Goal: Transaction & Acquisition: Register for event/course

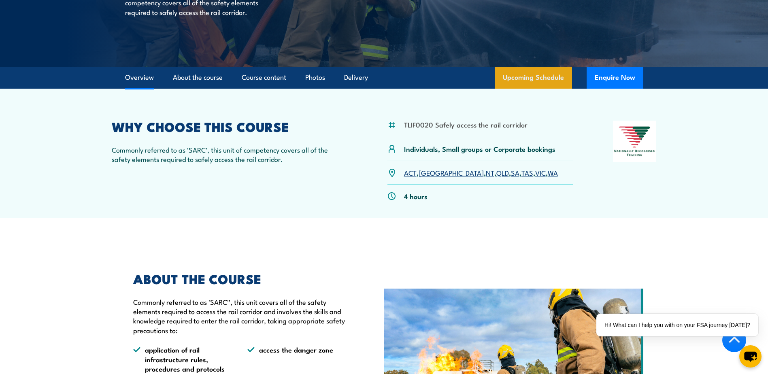
scroll to position [162, 0]
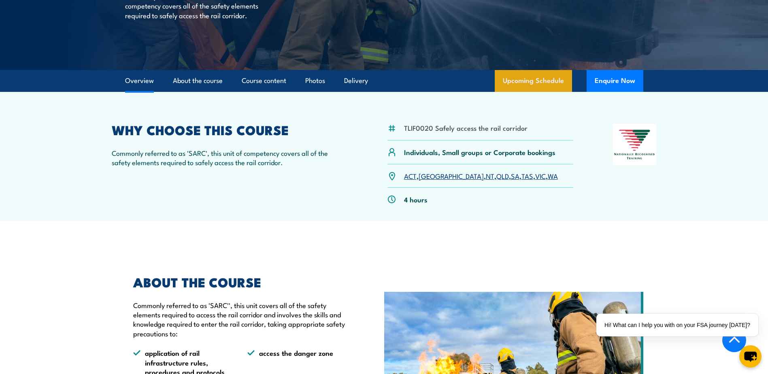
click at [570, 78] on link "Upcoming Schedule" at bounding box center [533, 81] width 77 height 22
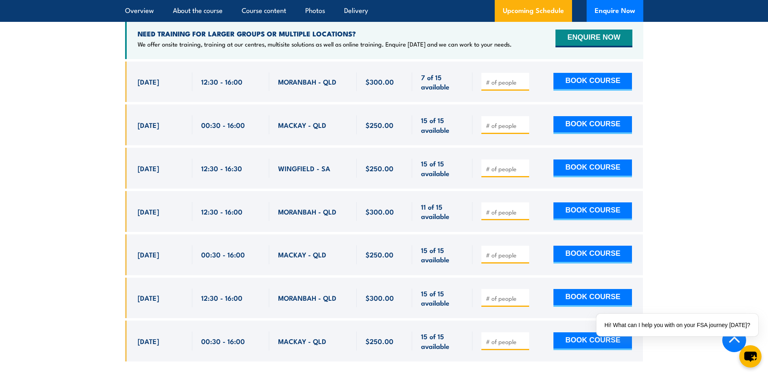
scroll to position [1299, 0]
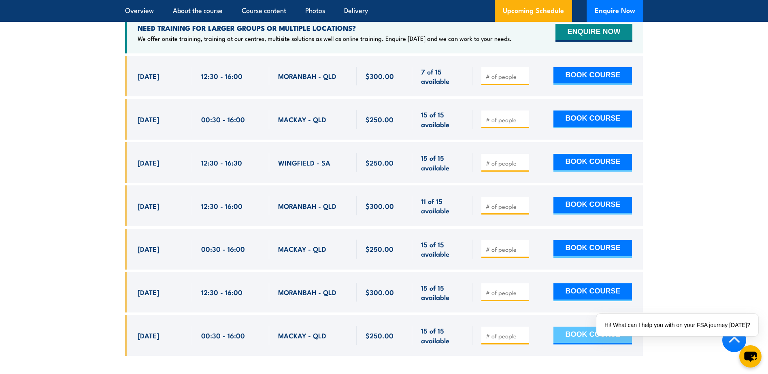
click at [568, 327] on button "BOOK COURSE" at bounding box center [593, 336] width 79 height 18
type input "1"
click at [538, 353] on div "1" at bounding box center [384, 212] width 518 height 313
click at [566, 329] on button "BOOK COURSE" at bounding box center [593, 336] width 79 height 18
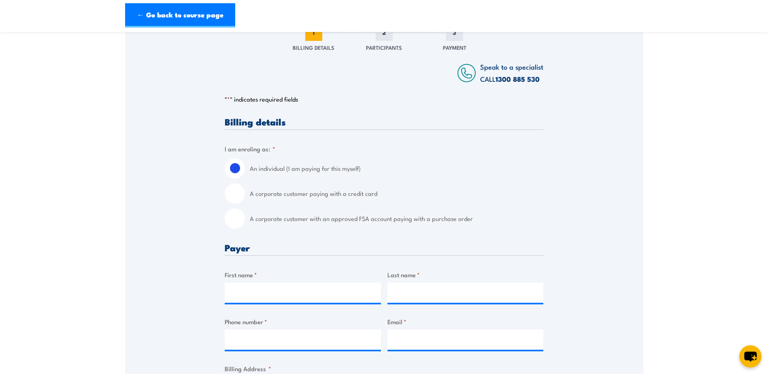
scroll to position [121, 0]
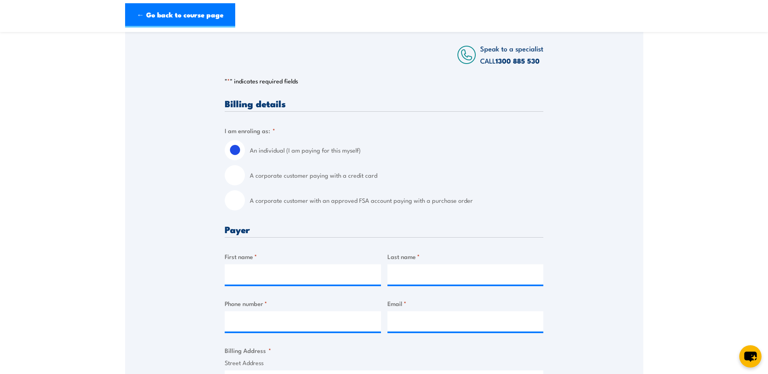
click at [233, 204] on input "A corporate customer with an approved FSA account paying with a purchase order" at bounding box center [235, 200] width 20 height 20
radio input "true"
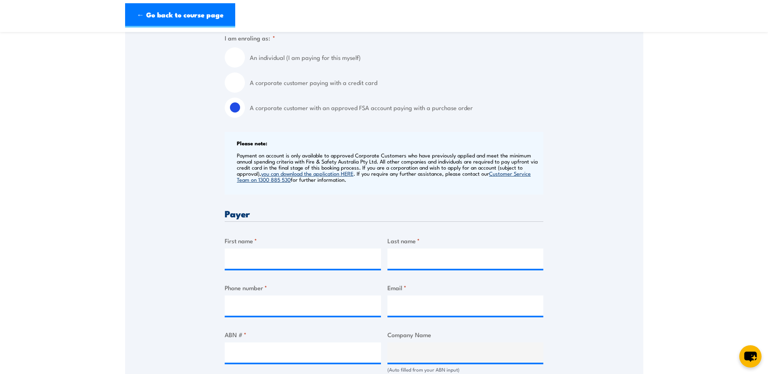
scroll to position [243, 0]
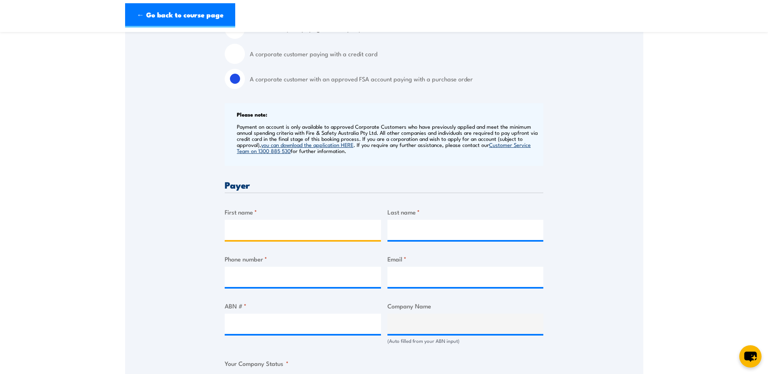
click at [313, 229] on input "First name *" at bounding box center [303, 230] width 156 height 20
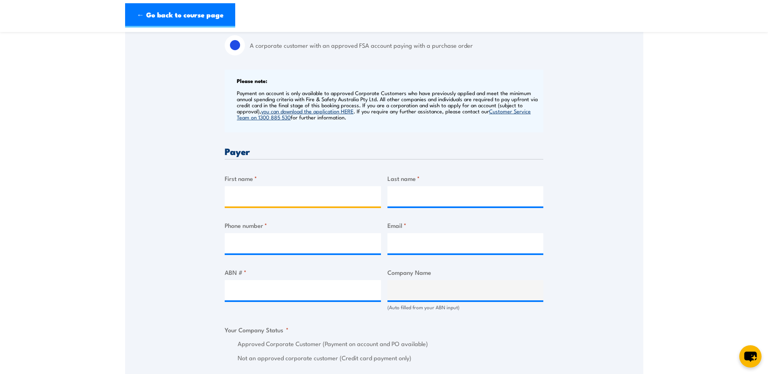
scroll to position [283, 0]
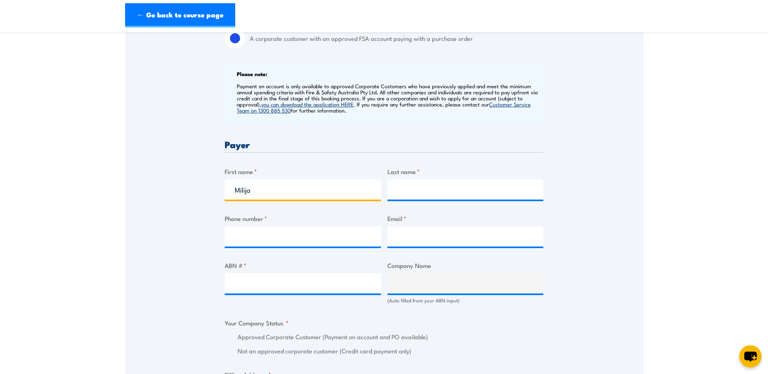
type input "Milija"
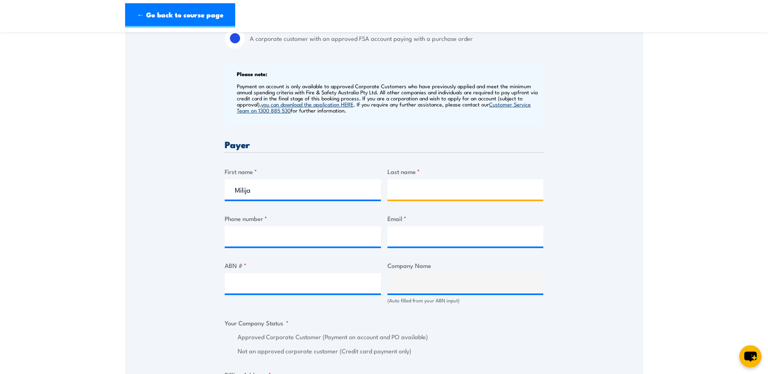
type input "Vanags"
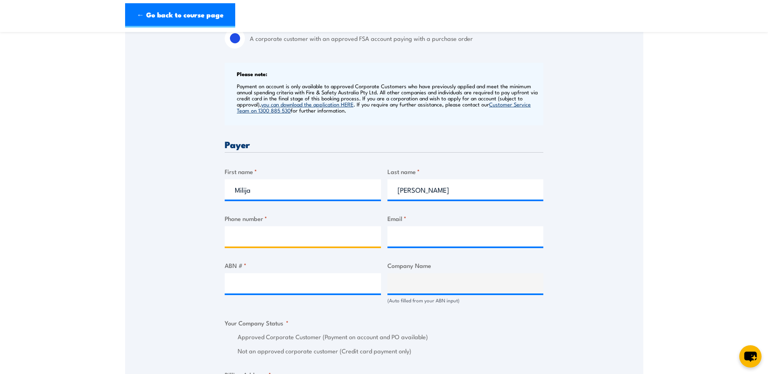
type input "0459920709"
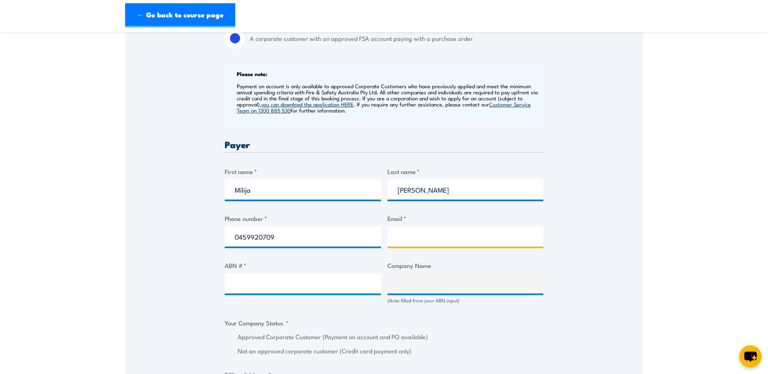
type input "training@ausgroupind.com.au"
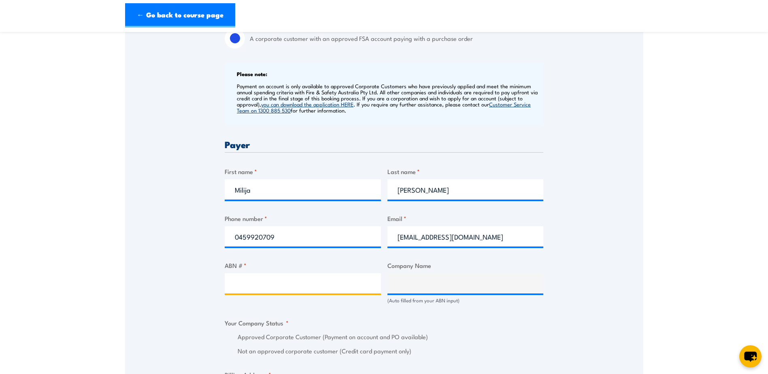
click at [347, 290] on input "ABN # *" at bounding box center [303, 283] width 156 height 20
type input "80144047263"
type input "AUSGROUP INDUSTRIAL SERVICES (QLD) PTY LTD"
radio input "true"
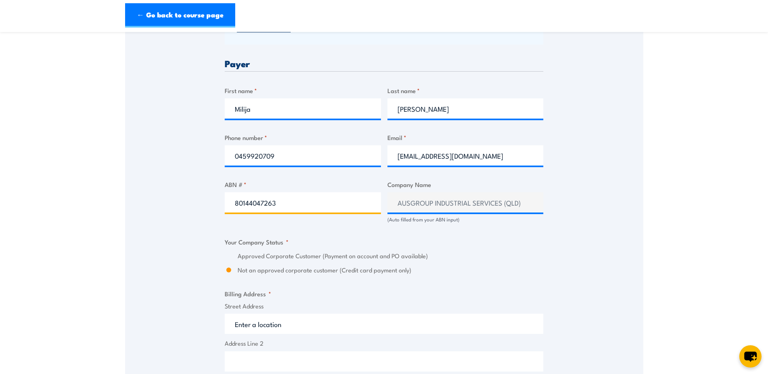
scroll to position [405, 0]
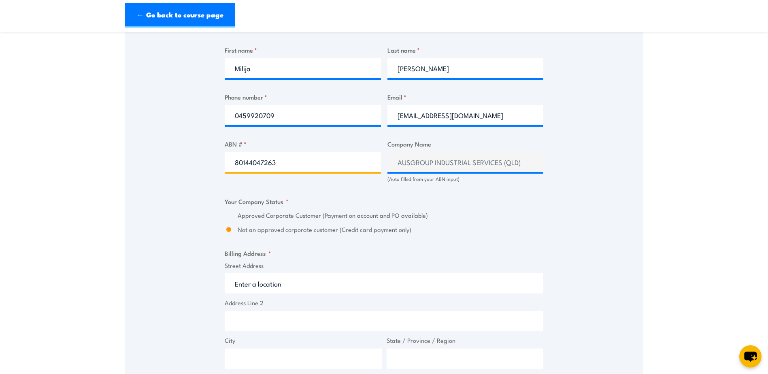
type input "80144047263"
click at [370, 294] on input "Street Address" at bounding box center [384, 283] width 319 height 20
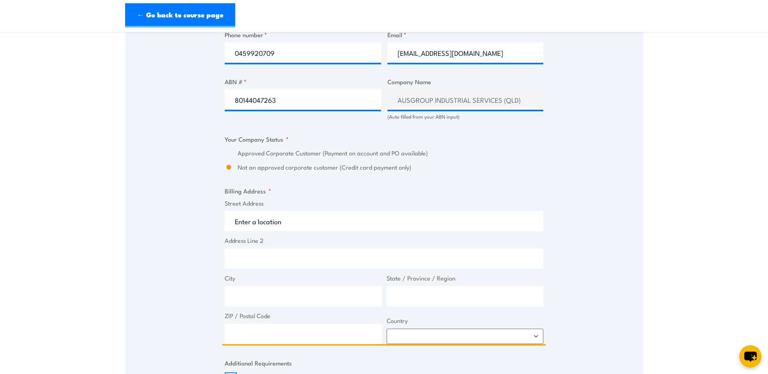
scroll to position [486, 0]
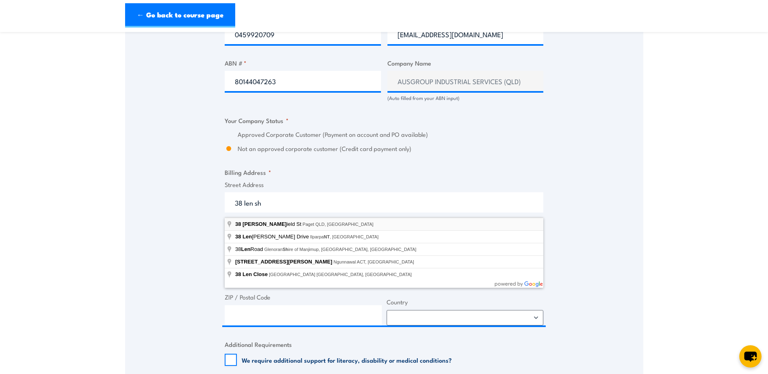
type input "38 Len Shield St, Paget QLD, Australia"
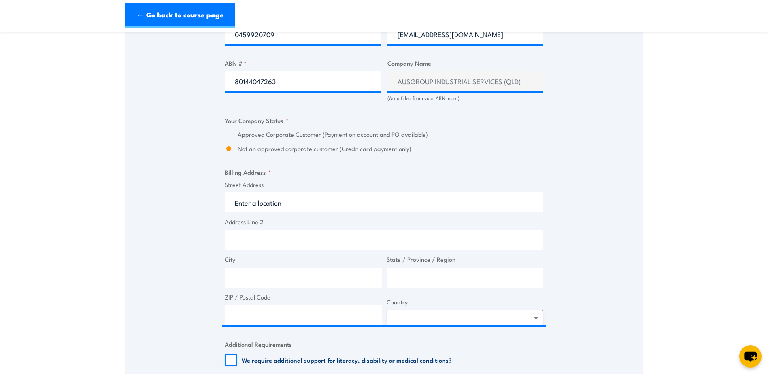
type input "38 Len Shield St"
type input "Paget"
type input "Queensland"
type input "4740"
select select "Australia"
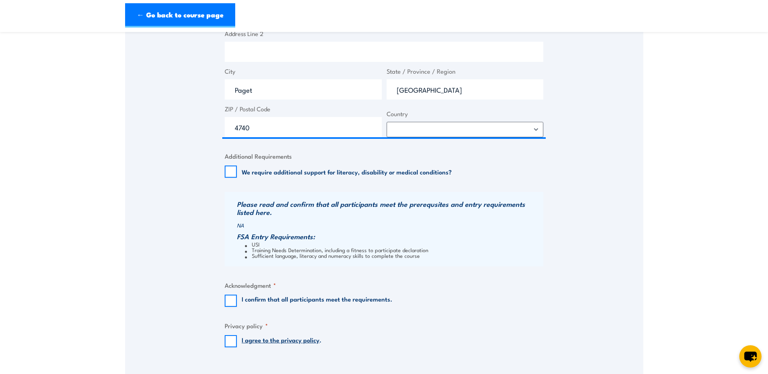
scroll to position [688, 0]
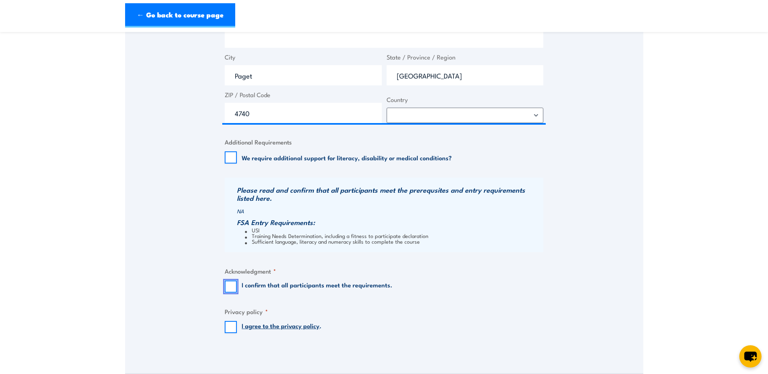
click at [232, 292] on input "I confirm that all participants meet the requirements." at bounding box center [231, 287] width 12 height 12
checkbox input "true"
click at [229, 332] on input "I agree to the privacy policy ." at bounding box center [231, 327] width 12 height 12
checkbox input "true"
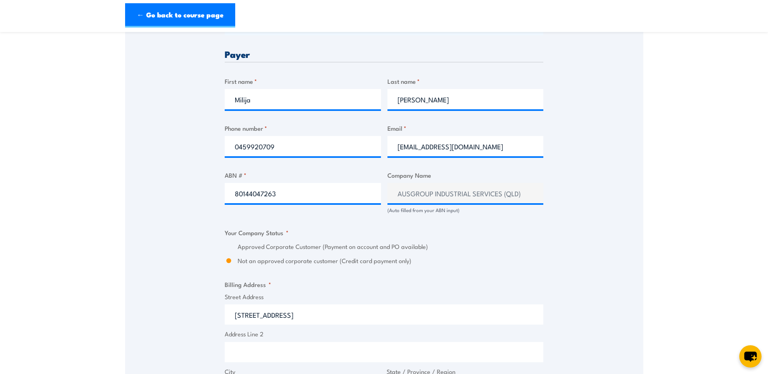
scroll to position [364, 0]
